Goal: Check status: Check status

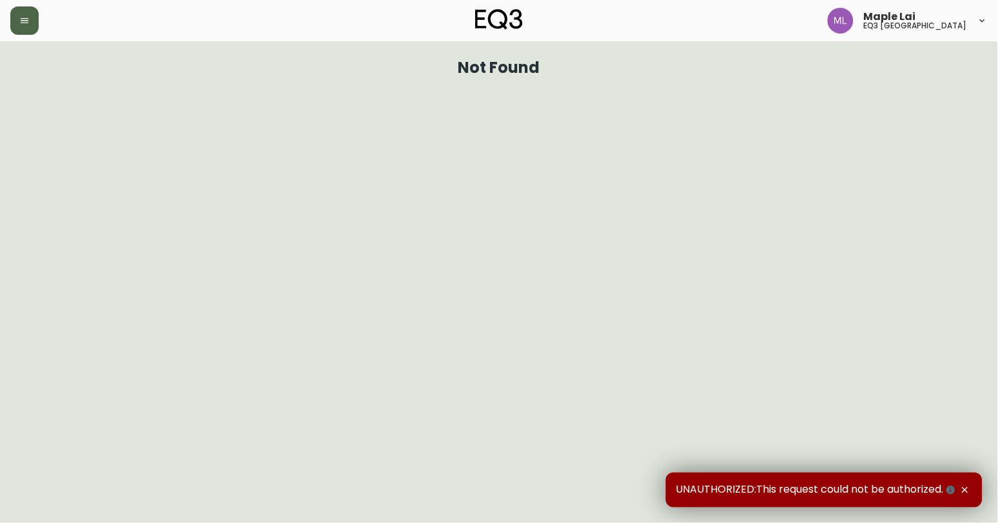
click at [24, 21] on icon "button" at bounding box center [24, 20] width 10 height 10
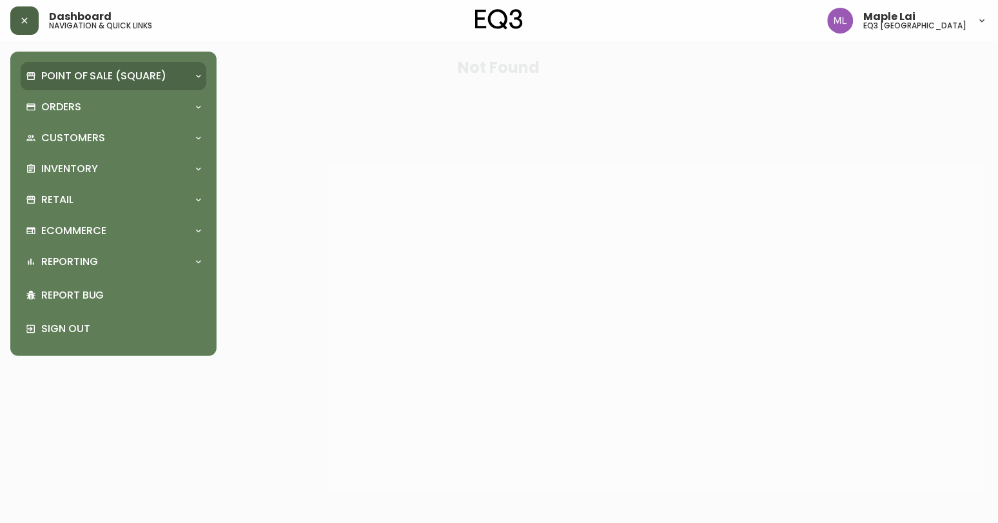
click at [139, 70] on p "Point of Sale (Square)" at bounding box center [103, 76] width 125 height 14
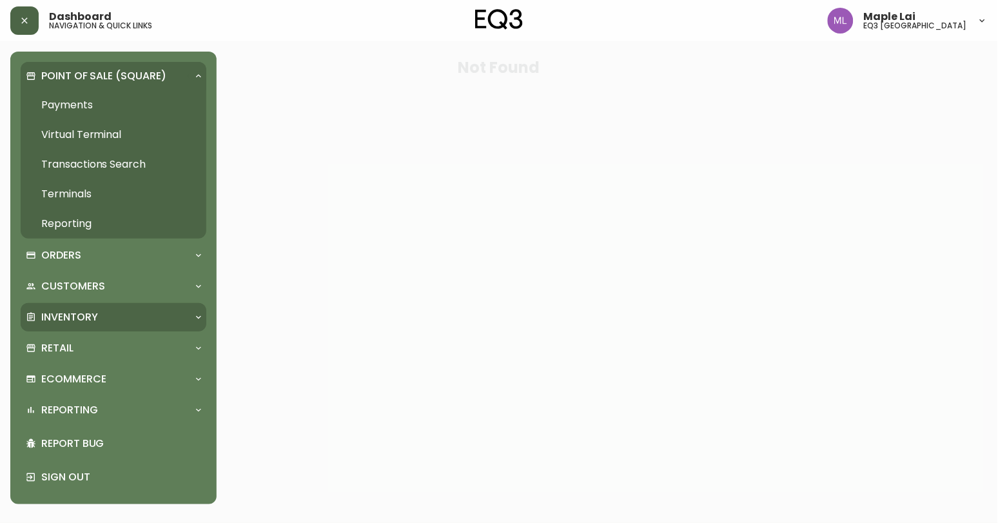
click at [98, 311] on div "Inventory" at bounding box center [107, 317] width 162 height 14
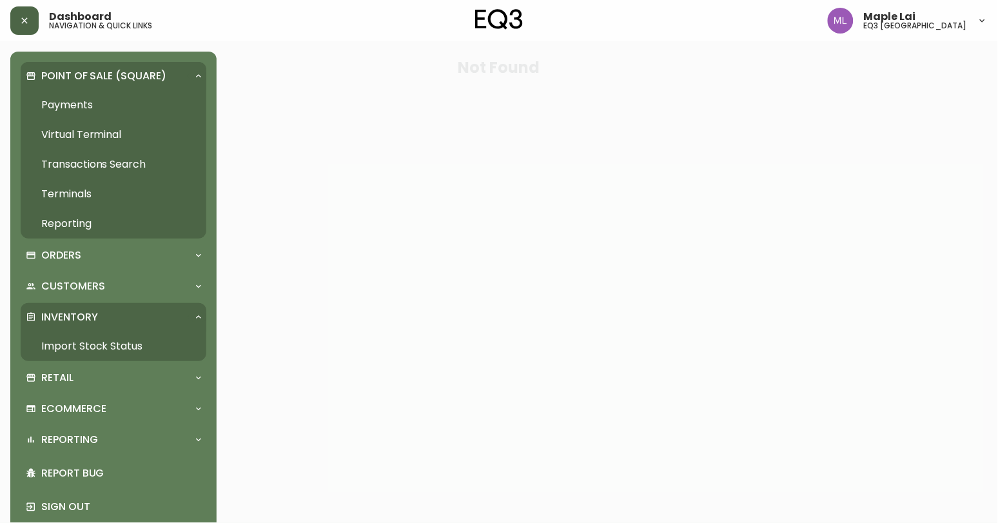
click at [99, 342] on link "Import Stock Status" at bounding box center [114, 346] width 186 height 30
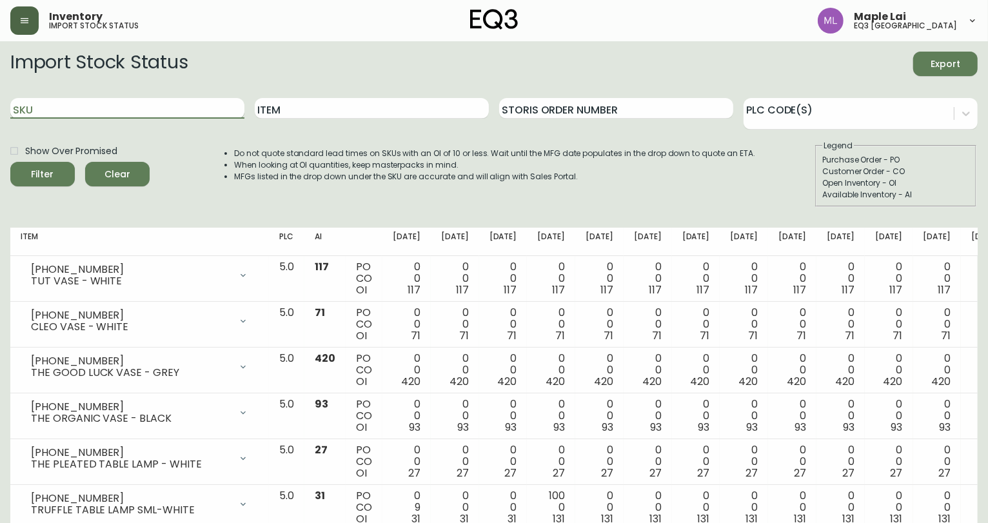
click at [177, 110] on input "SKU" at bounding box center [127, 108] width 234 height 21
click at [73, 108] on input "SKU" at bounding box center [127, 108] width 234 height 21
click at [32, 107] on input "SKU" at bounding box center [127, 108] width 234 height 21
click at [36, 104] on input "SKU" at bounding box center [127, 108] width 234 height 21
click at [210, 108] on input "SKU" at bounding box center [127, 108] width 234 height 21
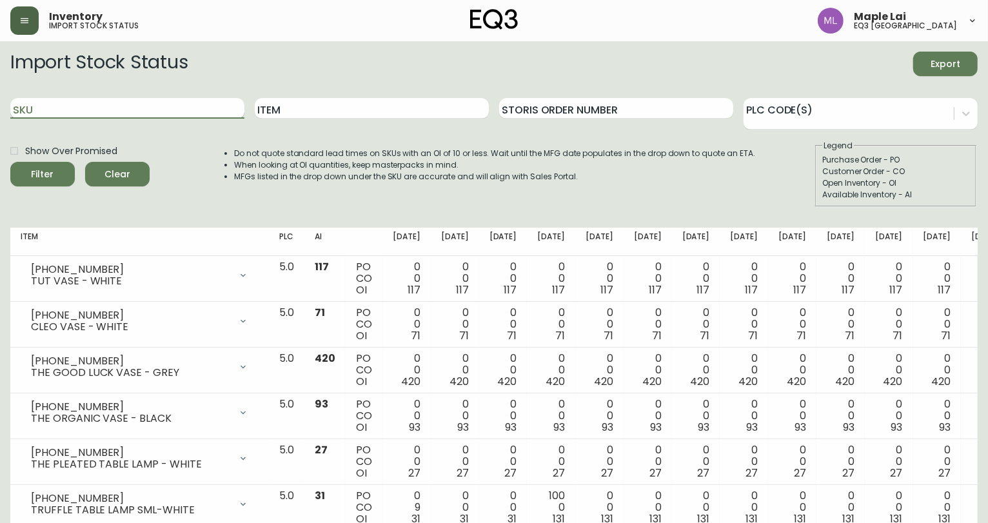
paste input "[PHONE_NUMBER]"
type input "[PHONE_NUMBER]"
click at [10, 162] on button "Filter" at bounding box center [42, 174] width 64 height 24
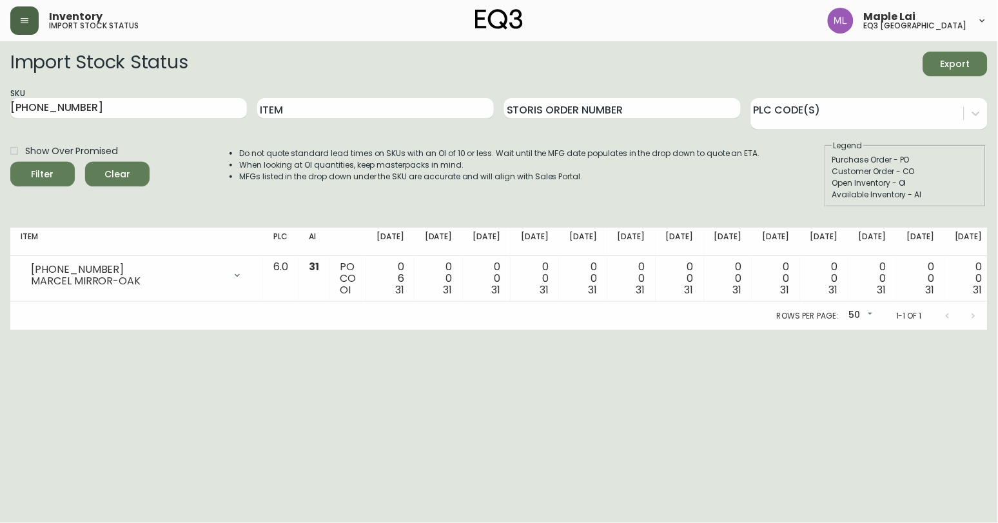
drag, startPoint x: 358, startPoint y: 439, endPoint x: 362, endPoint y: 426, distance: 14.3
click at [358, 330] on html "Inventory import stock status Maple Lai eq3 [GEOGRAPHIC_DATA] Import Stock Stat…" at bounding box center [499, 165] width 998 height 330
click at [349, 87] on form "Import Stock Status Export SKU [PHONE_NUMBER] Item Storis Order Number PLC Code…" at bounding box center [498, 129] width 977 height 155
